Goal: Go to known website: Access a specific website the user already knows

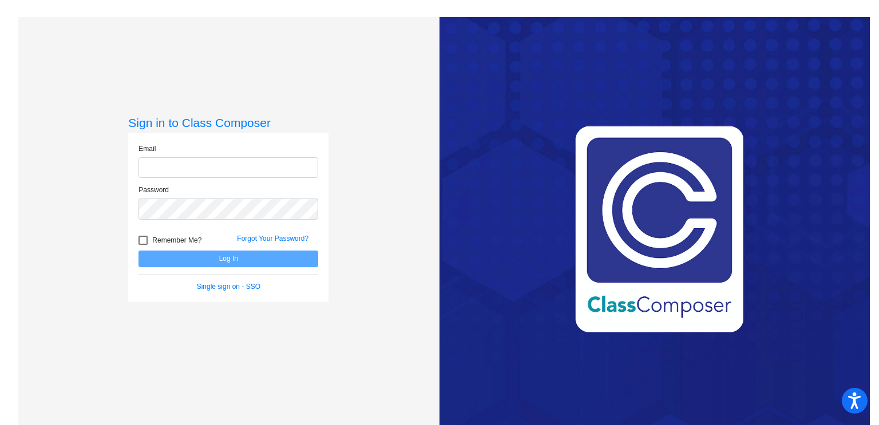
type input "[EMAIL_ADDRESS][DOMAIN_NAME]"
click at [219, 257] on button "Log In" at bounding box center [228, 259] width 180 height 17
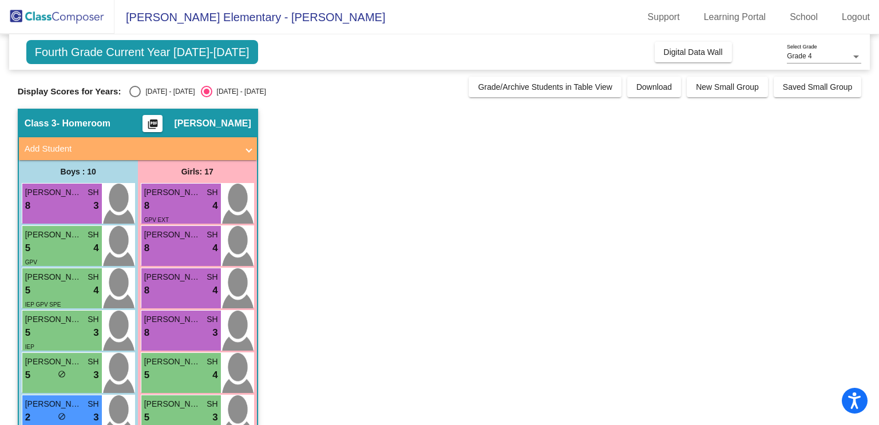
click at [203, 54] on span "Fourth Grade Current Year 2024-2025" at bounding box center [142, 52] width 232 height 24
click at [153, 44] on span "Fourth Grade Current Year 2024-2025" at bounding box center [142, 52] width 232 height 24
click at [78, 18] on img at bounding box center [57, 17] width 114 height 34
click at [790, 24] on link "School" at bounding box center [804, 17] width 46 height 18
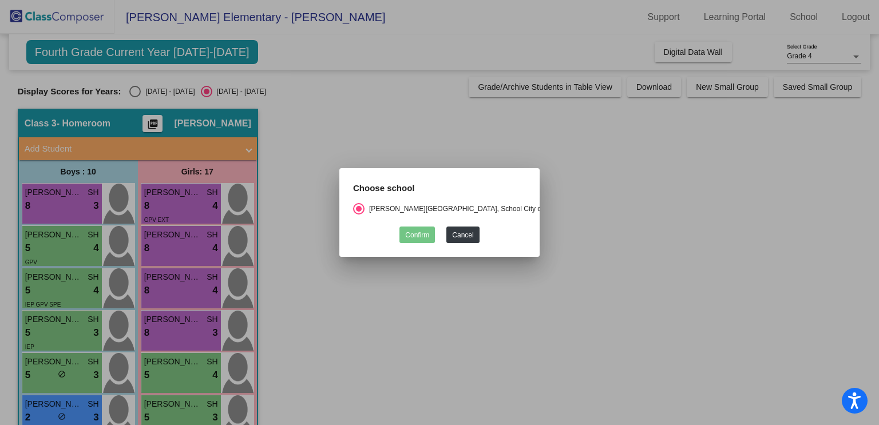
click at [680, 54] on div at bounding box center [439, 212] width 879 height 425
